Goal: Transaction & Acquisition: Purchase product/service

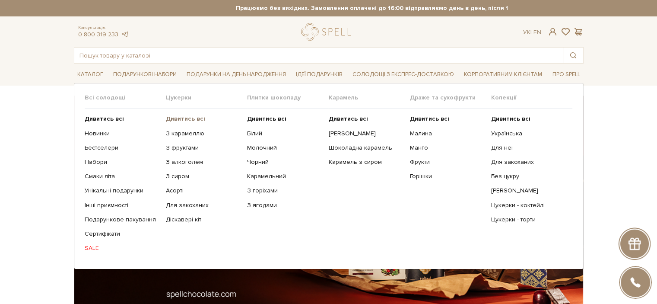
click at [185, 115] on b "Дивитись всі" at bounding box center [185, 118] width 39 height 7
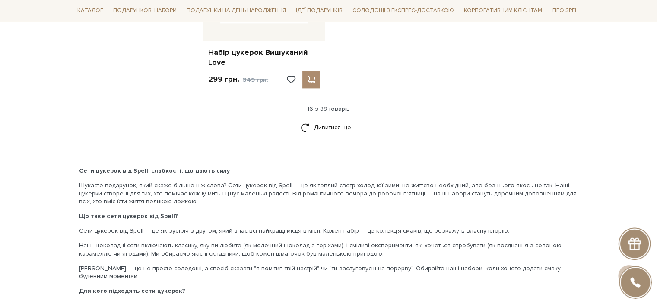
scroll to position [1124, 0]
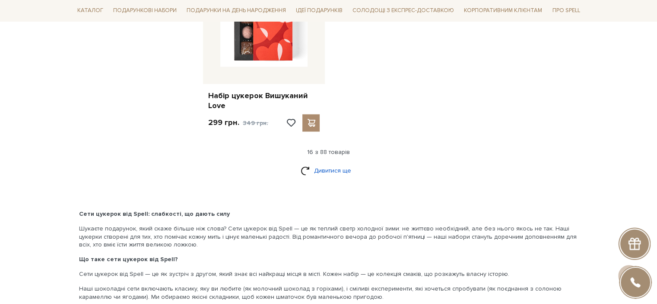
click at [336, 172] on link "Дивитися ще" at bounding box center [329, 170] width 56 height 15
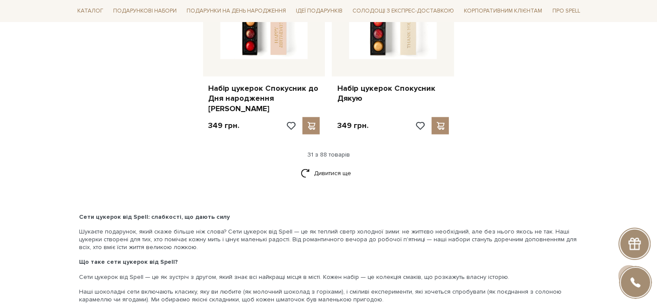
scroll to position [2118, 0]
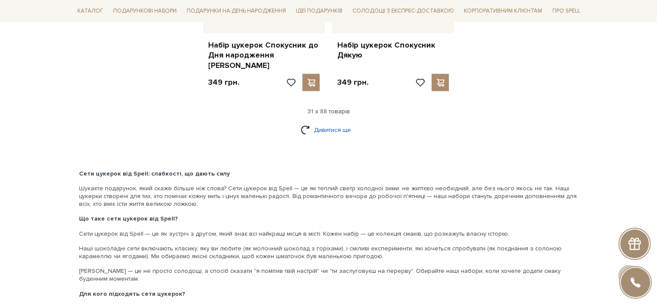
click at [323, 122] on link "Дивитися ще" at bounding box center [329, 129] width 56 height 15
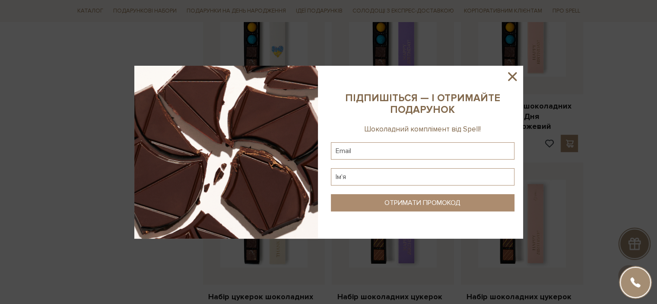
scroll to position [2291, 0]
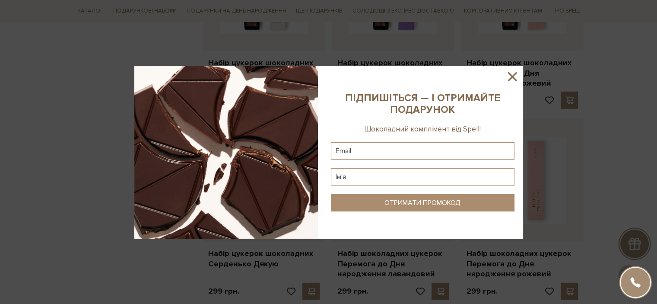
drag, startPoint x: 510, startPoint y: 72, endPoint x: 606, endPoint y: 106, distance: 102.7
click at [510, 72] on icon at bounding box center [512, 76] width 15 height 15
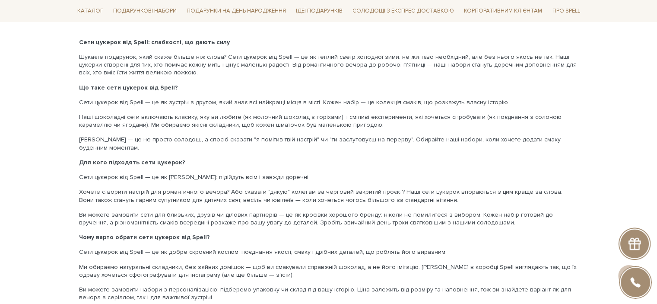
scroll to position [3026, 0]
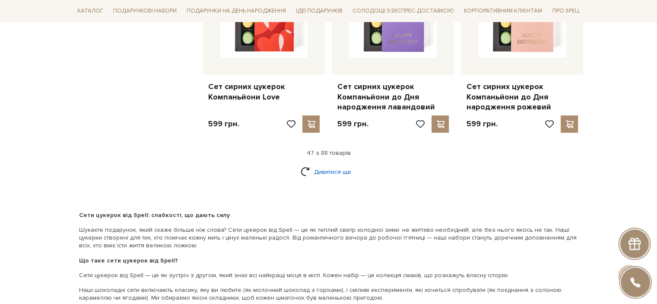
click at [338, 164] on link "Дивитися ще" at bounding box center [329, 171] width 56 height 15
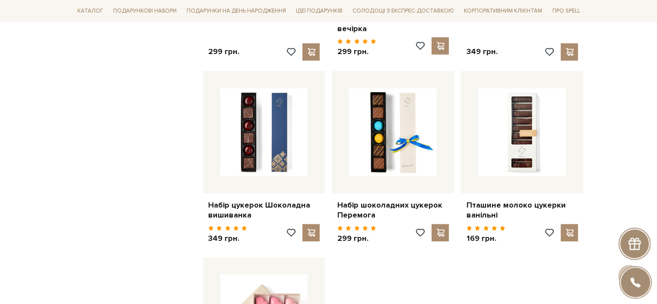
scroll to position [4020, 0]
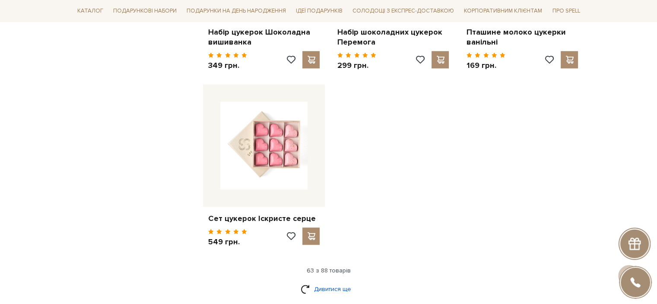
click at [339, 281] on link "Дивитися ще" at bounding box center [329, 288] width 56 height 15
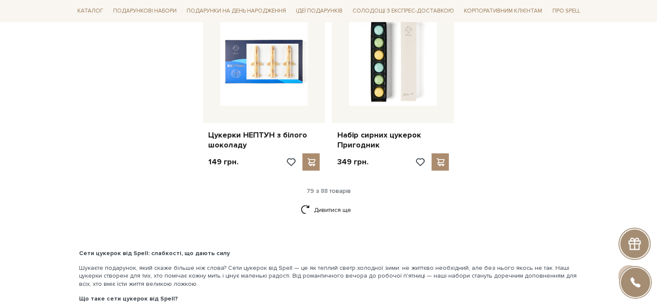
scroll to position [5057, 0]
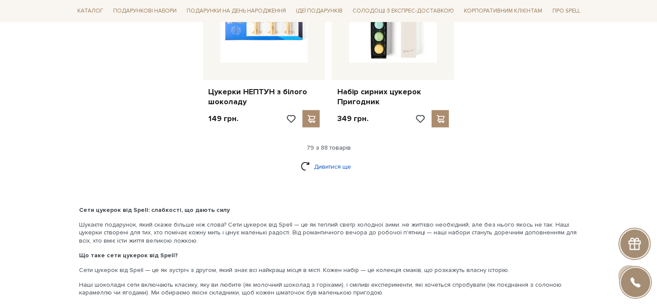
click at [343, 159] on link "Дивитися ще" at bounding box center [329, 166] width 56 height 15
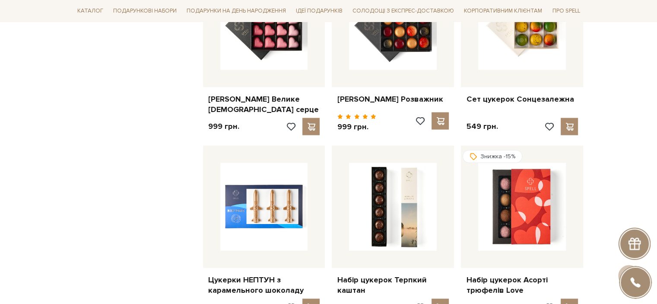
scroll to position [5014, 0]
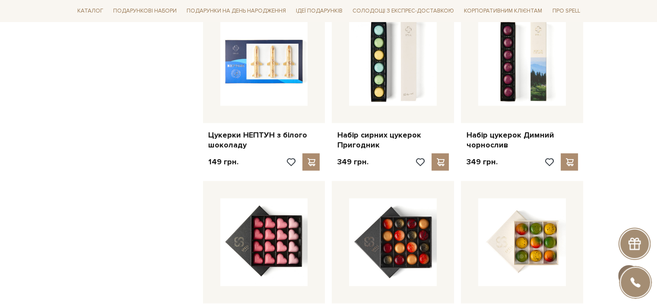
click at [636, 265] on button at bounding box center [630, 276] width 22 height 22
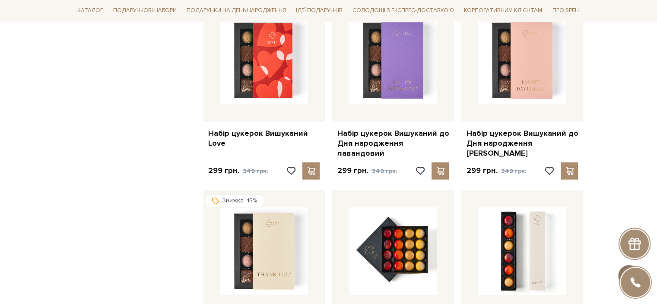
scroll to position [0, 0]
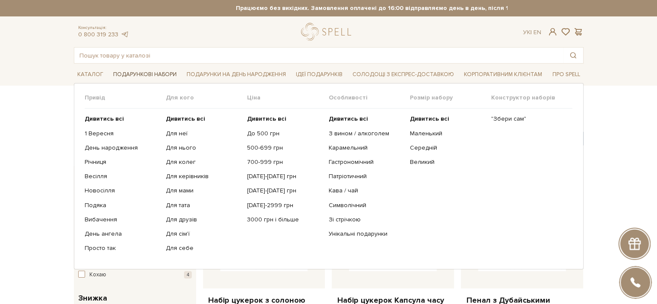
click at [163, 73] on span "Подарункові набори" at bounding box center [145, 74] width 70 height 13
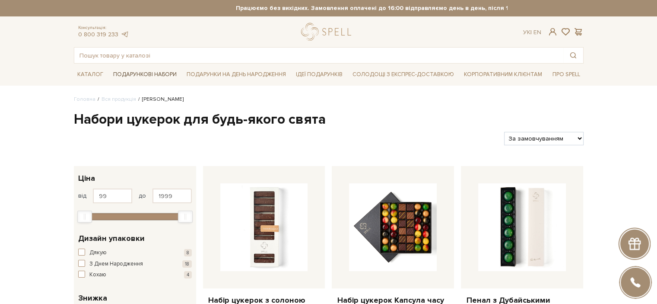
click at [163, 73] on span "Подарункові набори" at bounding box center [145, 74] width 70 height 13
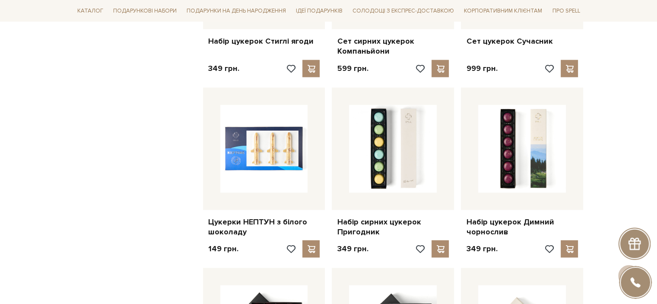
scroll to position [4625, 0]
